Goal: Task Accomplishment & Management: Use online tool/utility

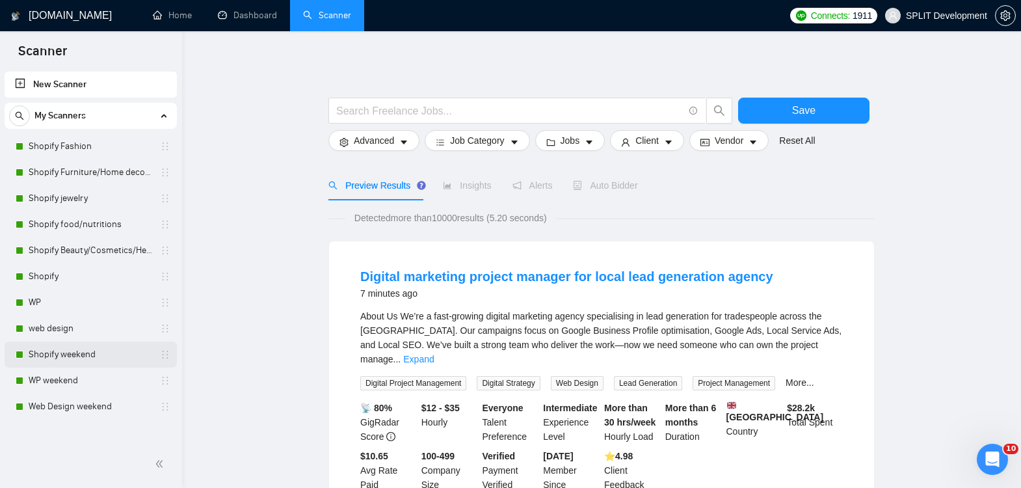
click at [42, 356] on link "Shopify weekend" at bounding box center [91, 355] width 124 height 26
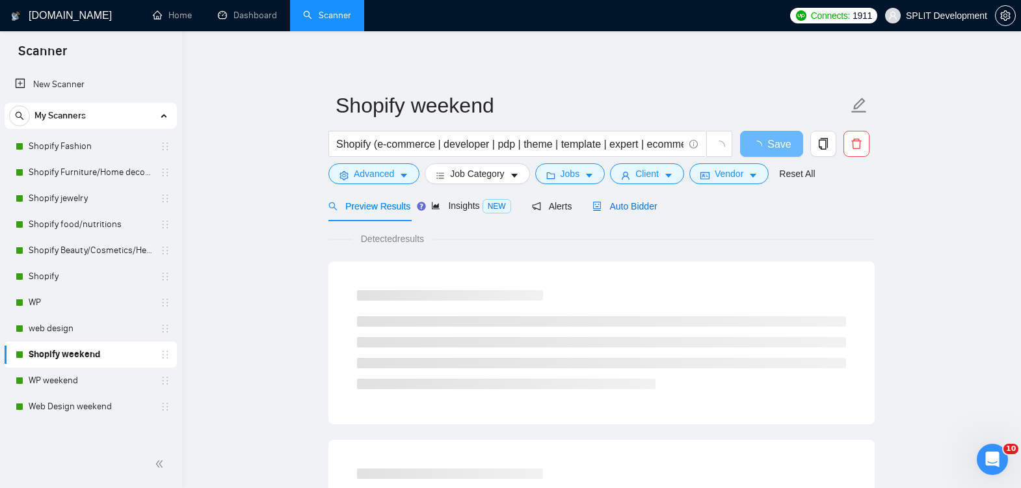
click at [636, 208] on span "Auto Bidder" at bounding box center [625, 206] width 64 height 10
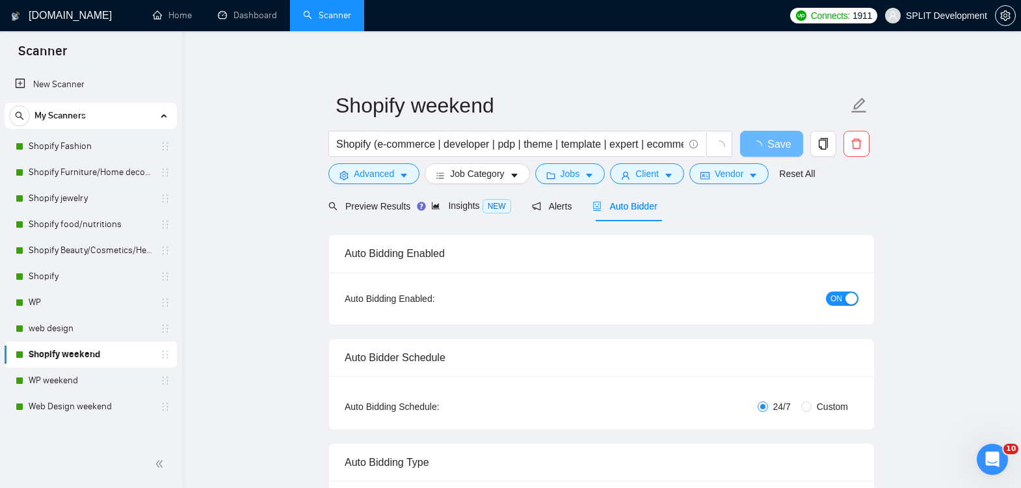
radio input "false"
radio input "true"
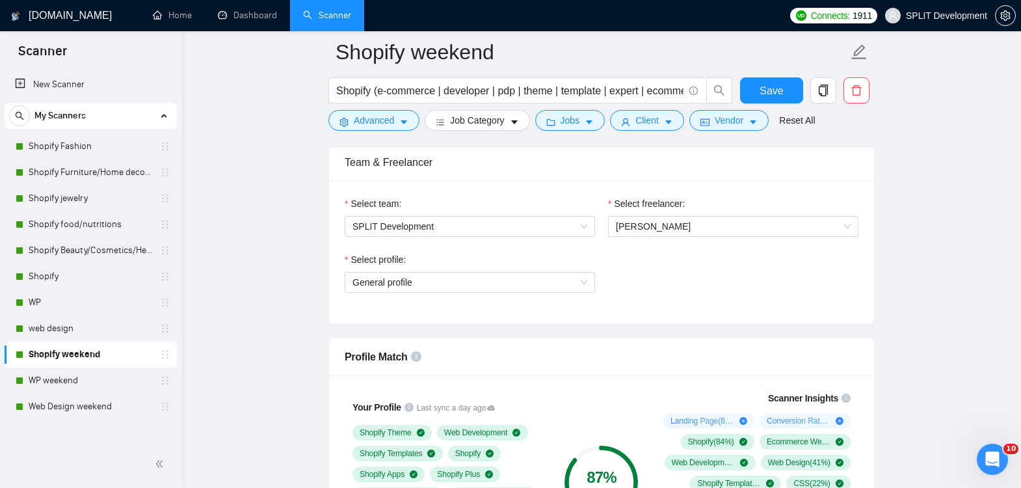
scroll to position [820, 0]
click at [60, 382] on link "WP weekend" at bounding box center [91, 381] width 124 height 26
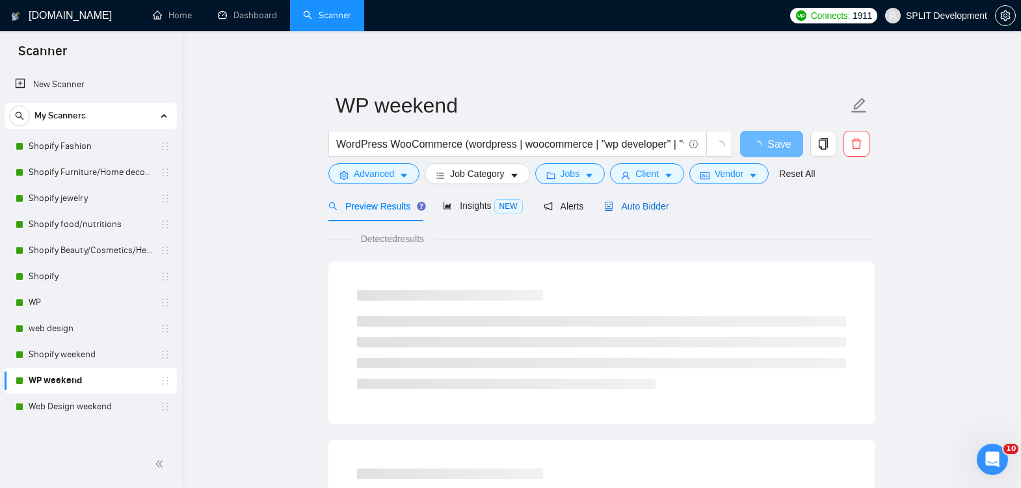
click at [654, 210] on span "Auto Bidder" at bounding box center [636, 206] width 64 height 10
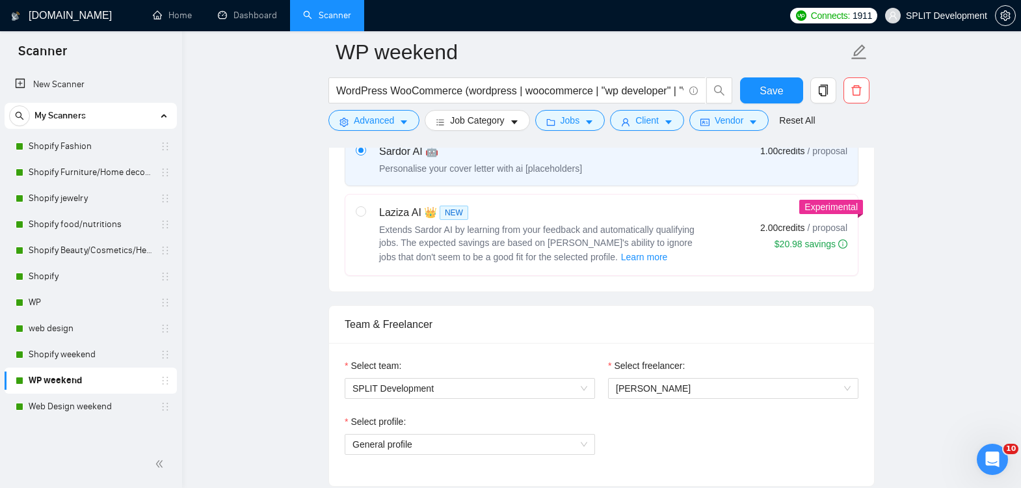
scroll to position [662, 0]
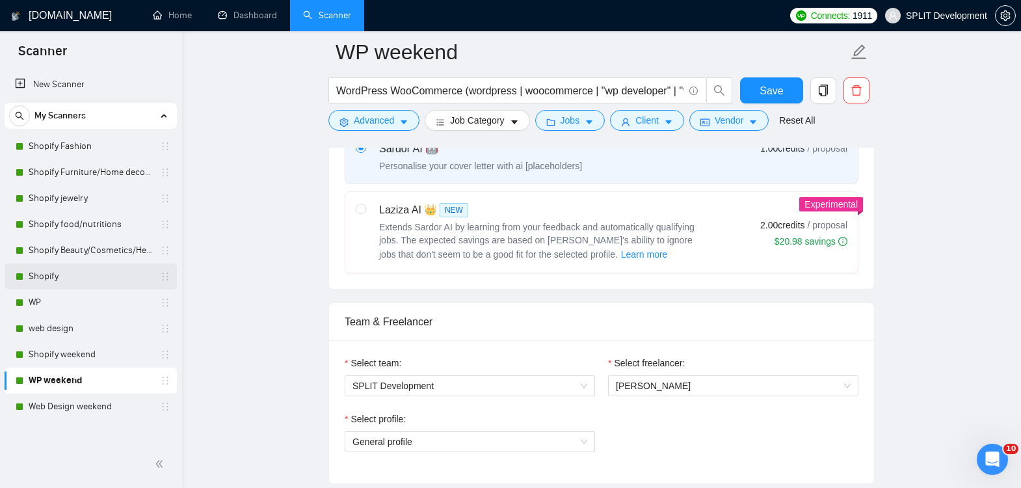
click at [72, 277] on link "Shopify" at bounding box center [91, 277] width 124 height 26
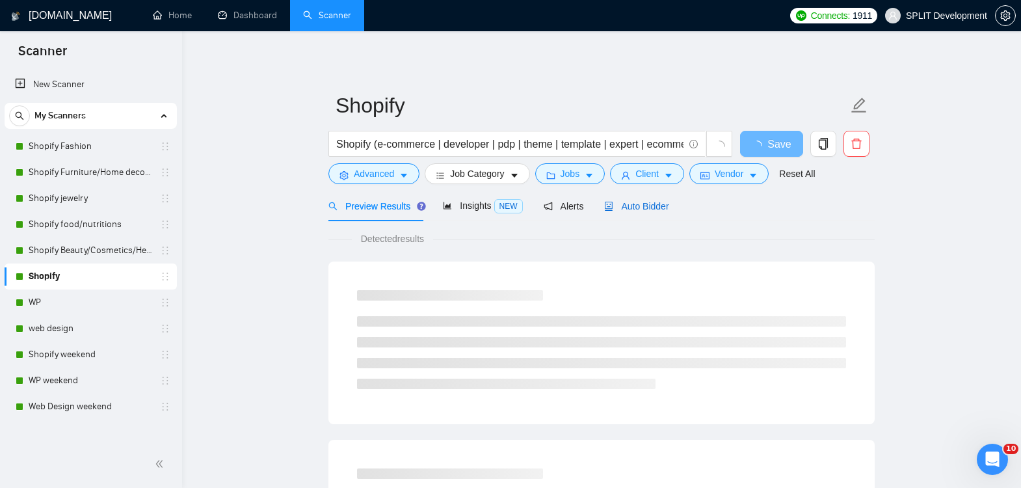
click at [657, 206] on span "Auto Bidder" at bounding box center [636, 206] width 64 height 10
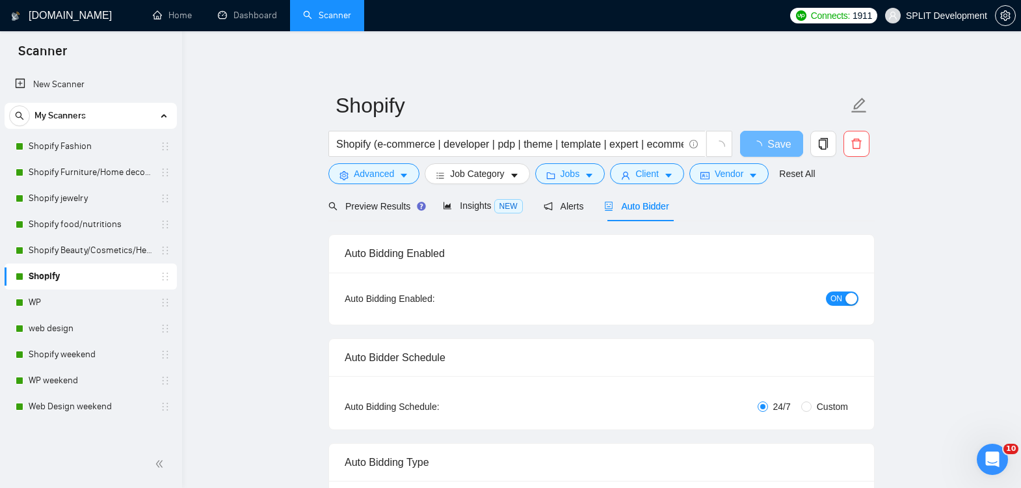
radio input "false"
radio input "true"
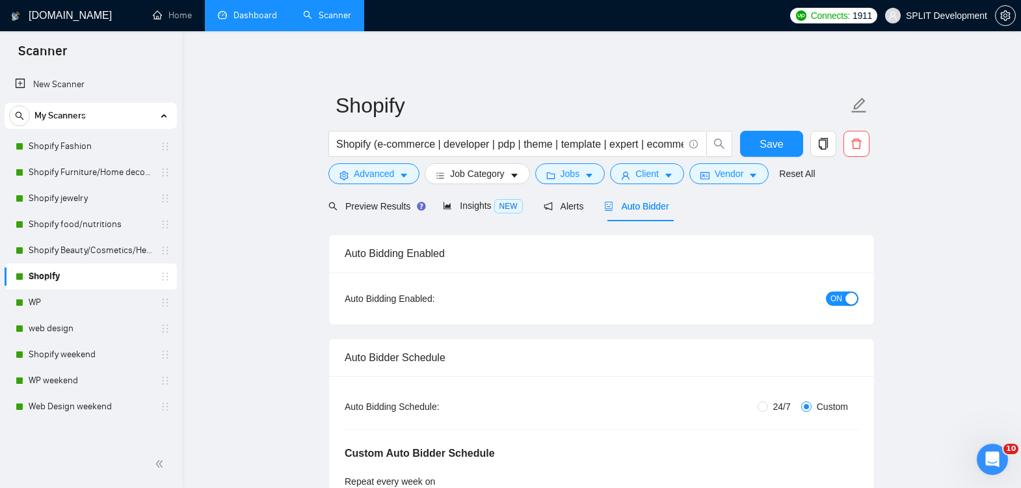
click at [236, 21] on link "Dashboard" at bounding box center [247, 15] width 59 height 11
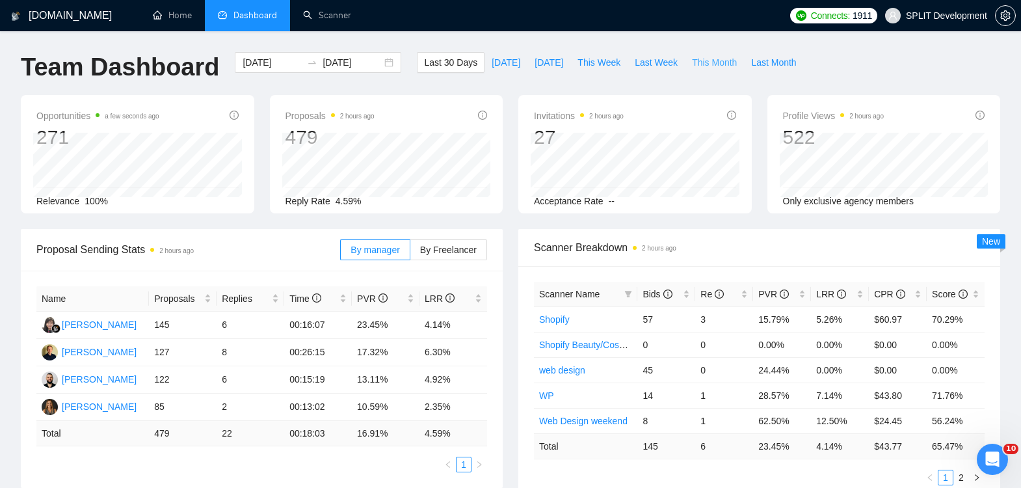
click at [716, 63] on span "This Month" at bounding box center [714, 62] width 45 height 14
type input "[DATE]"
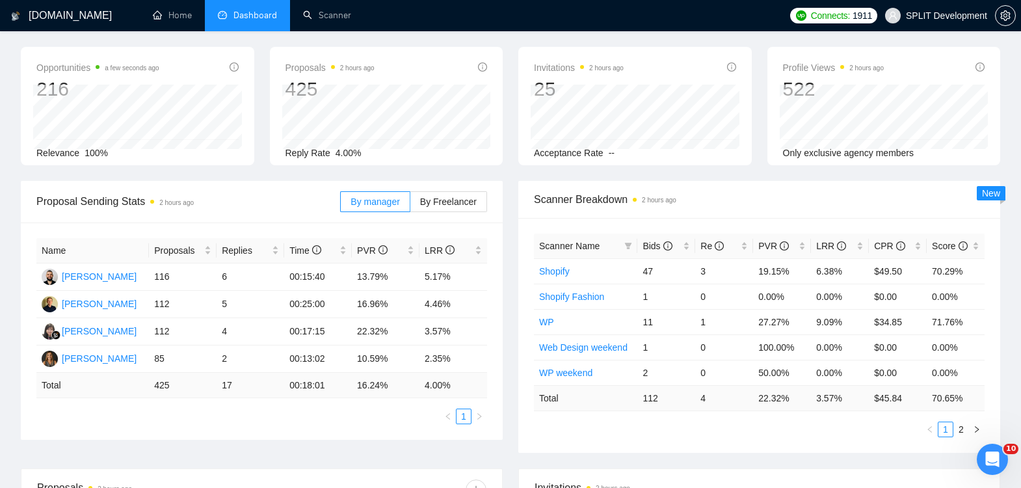
scroll to position [54, 0]
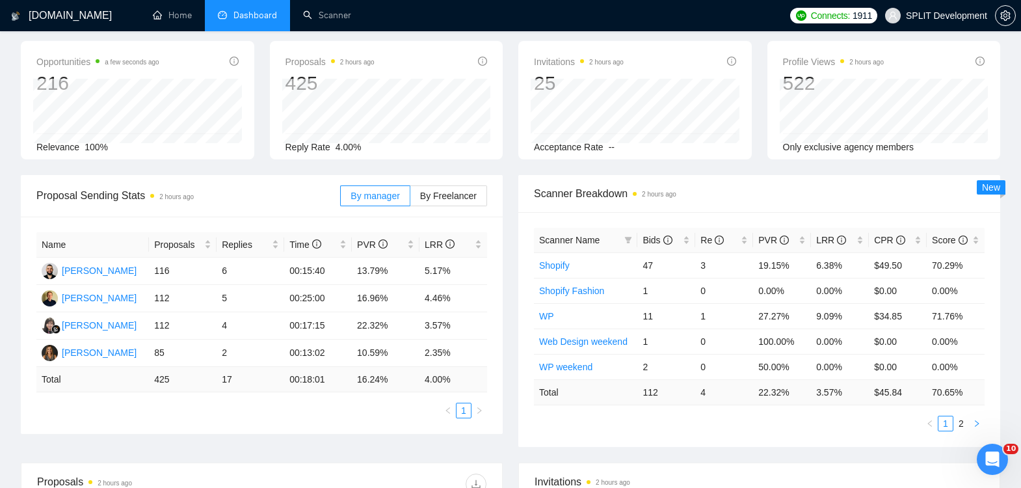
click at [978, 424] on icon "right" at bounding box center [977, 424] width 8 height 8
